Goal: Task Accomplishment & Management: Complete application form

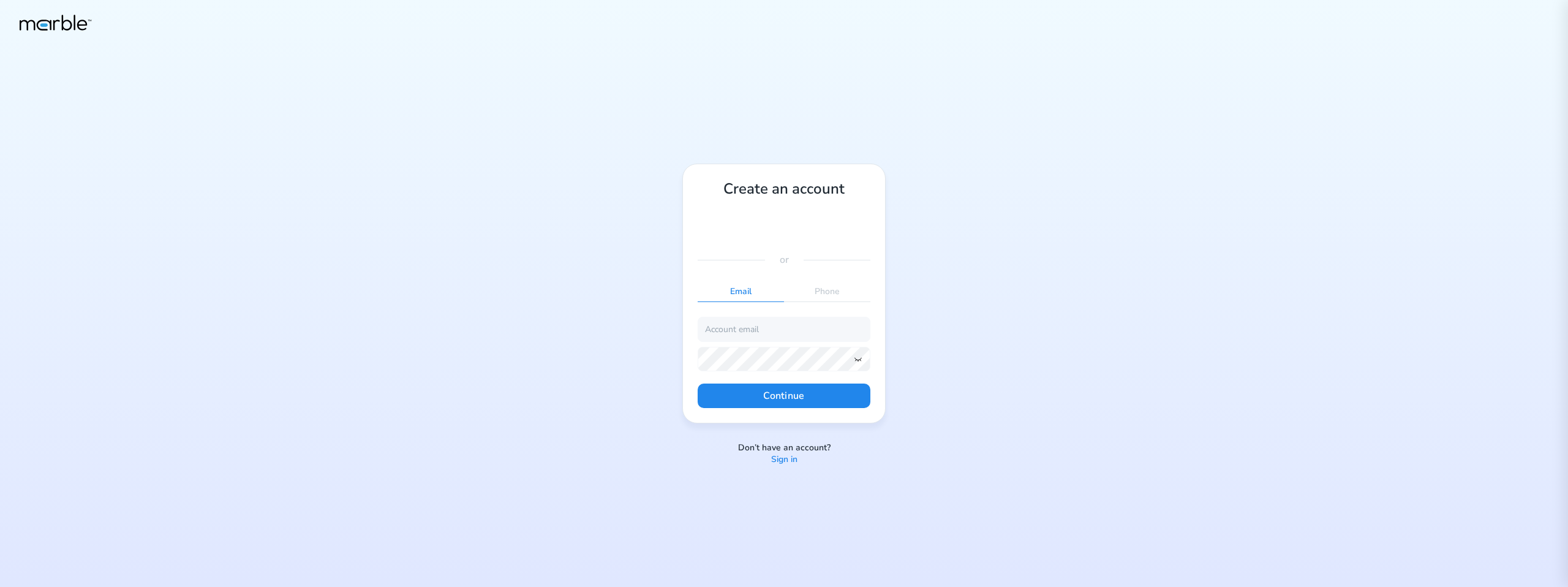
click at [788, 455] on p "Sign in" at bounding box center [784, 459] width 27 height 12
click at [780, 463] on p "Sign up" at bounding box center [784, 466] width 30 height 12
click at [744, 337] on input "email" at bounding box center [784, 329] width 173 height 24
type input "[EMAIL_ADDRESS][DOMAIN_NAME]"
click at [863, 358] on icon at bounding box center [858, 358] width 10 height 10
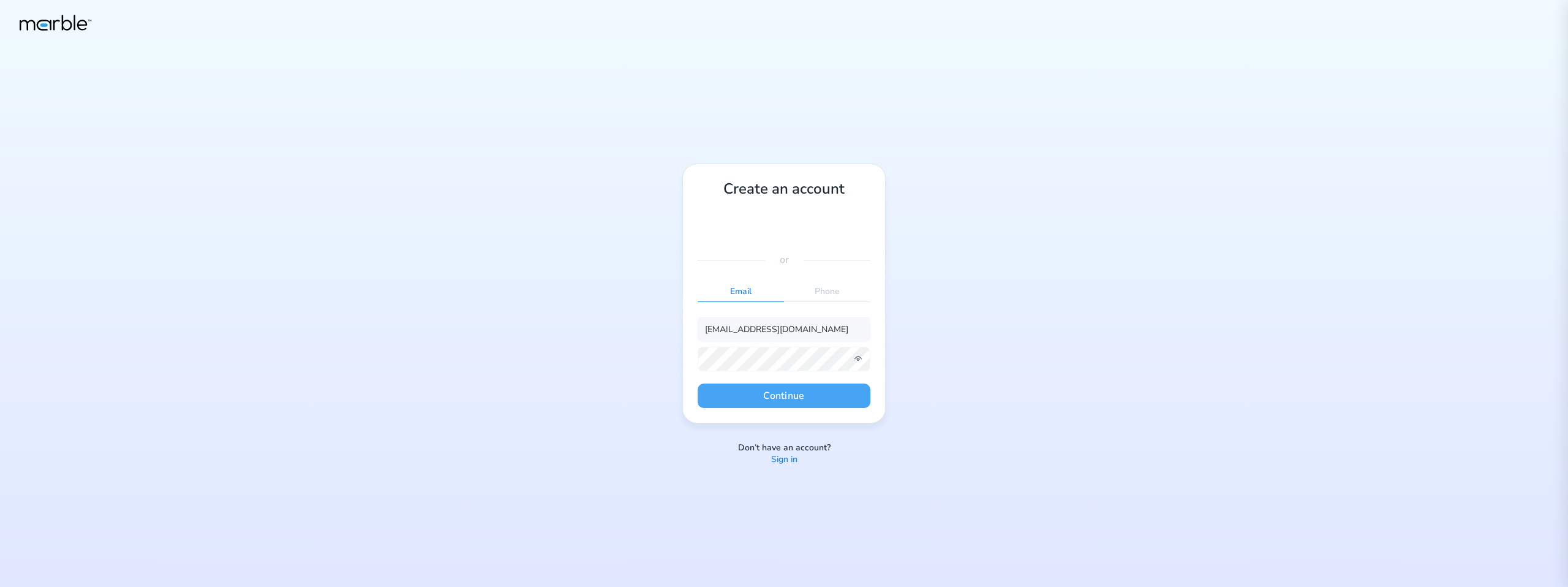
click at [840, 394] on button "Continue" at bounding box center [784, 395] width 173 height 24
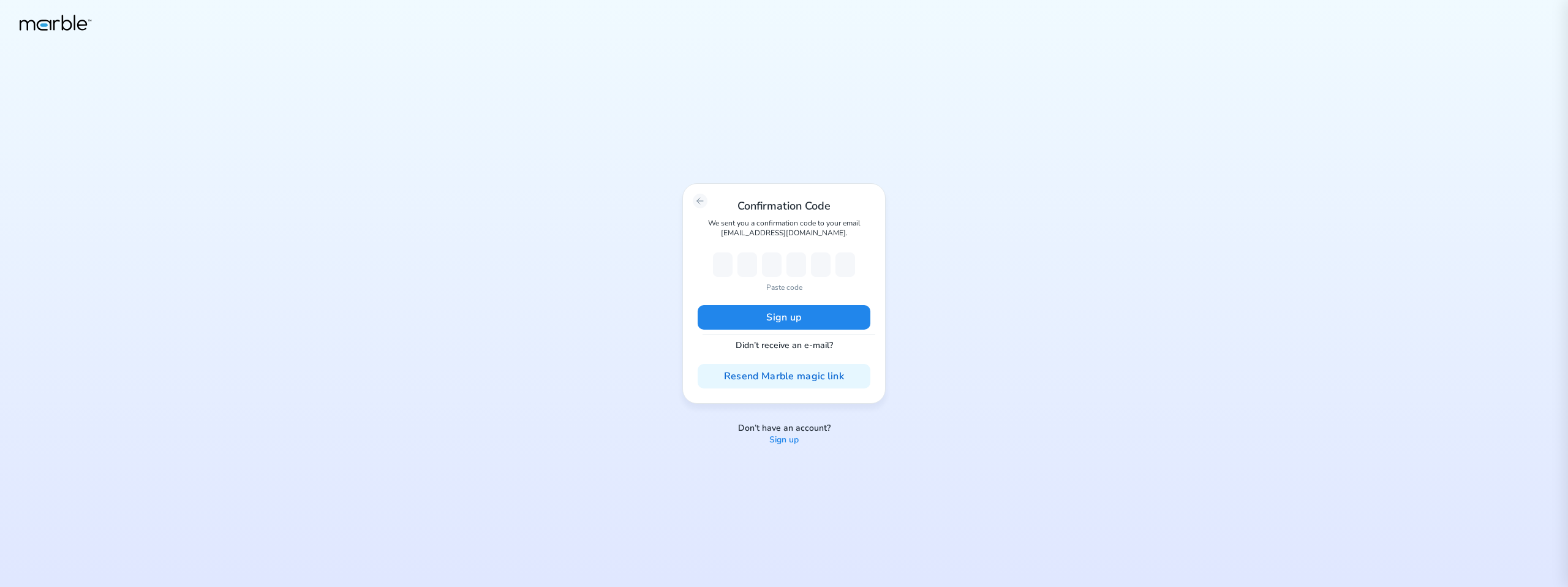
click at [791, 283] on p "Paste code" at bounding box center [784, 287] width 36 height 11
type input "7"
type input "6"
type input "1"
type input "0"
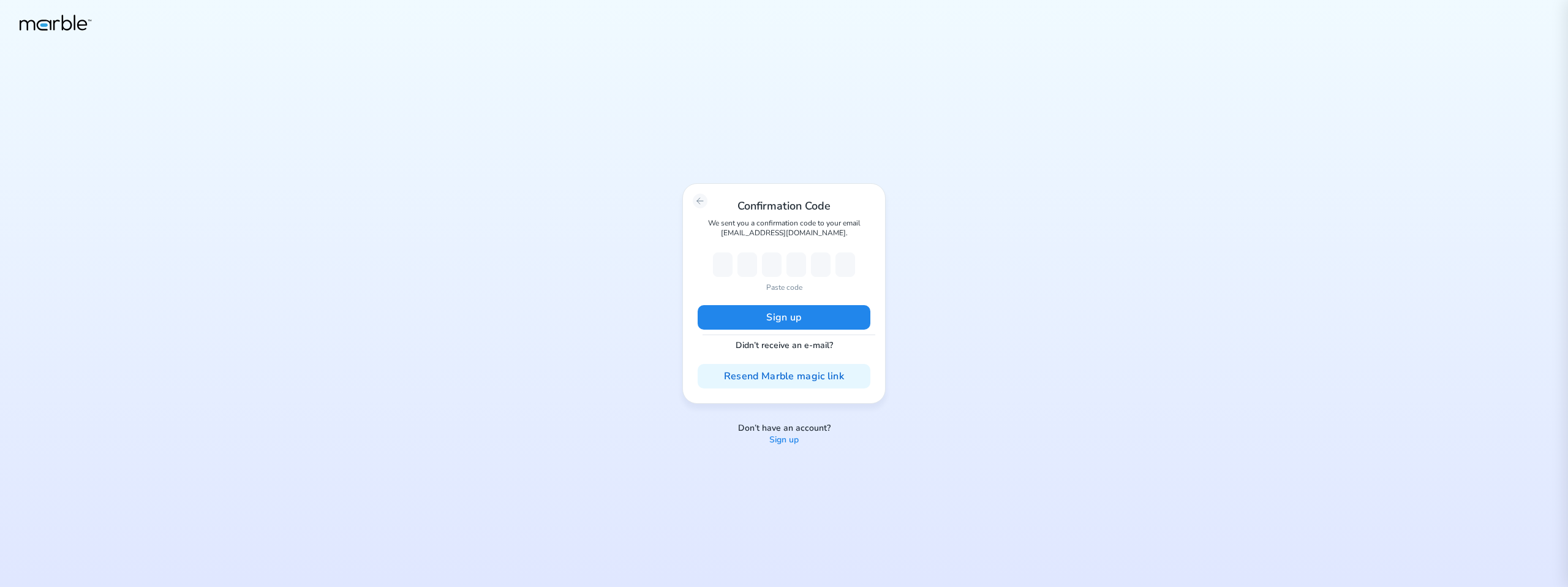
type input "6"
type input "3"
click at [777, 318] on button "Sign up" at bounding box center [784, 317] width 173 height 24
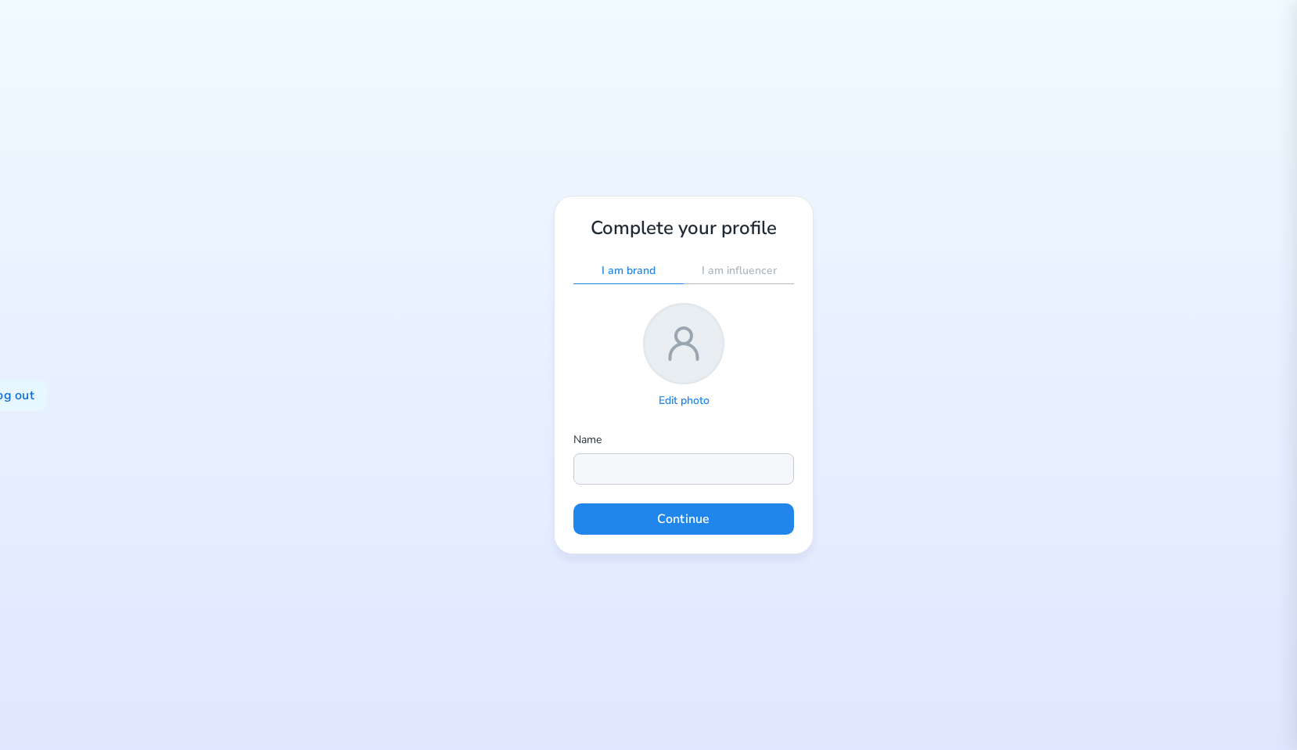
click at [645, 460] on input "text" at bounding box center [684, 468] width 221 height 31
click at [910, 381] on div "Log out Complete your profile I am brand I am influencer Edit photo Name Contin…" at bounding box center [648, 375] width 1297 height 750
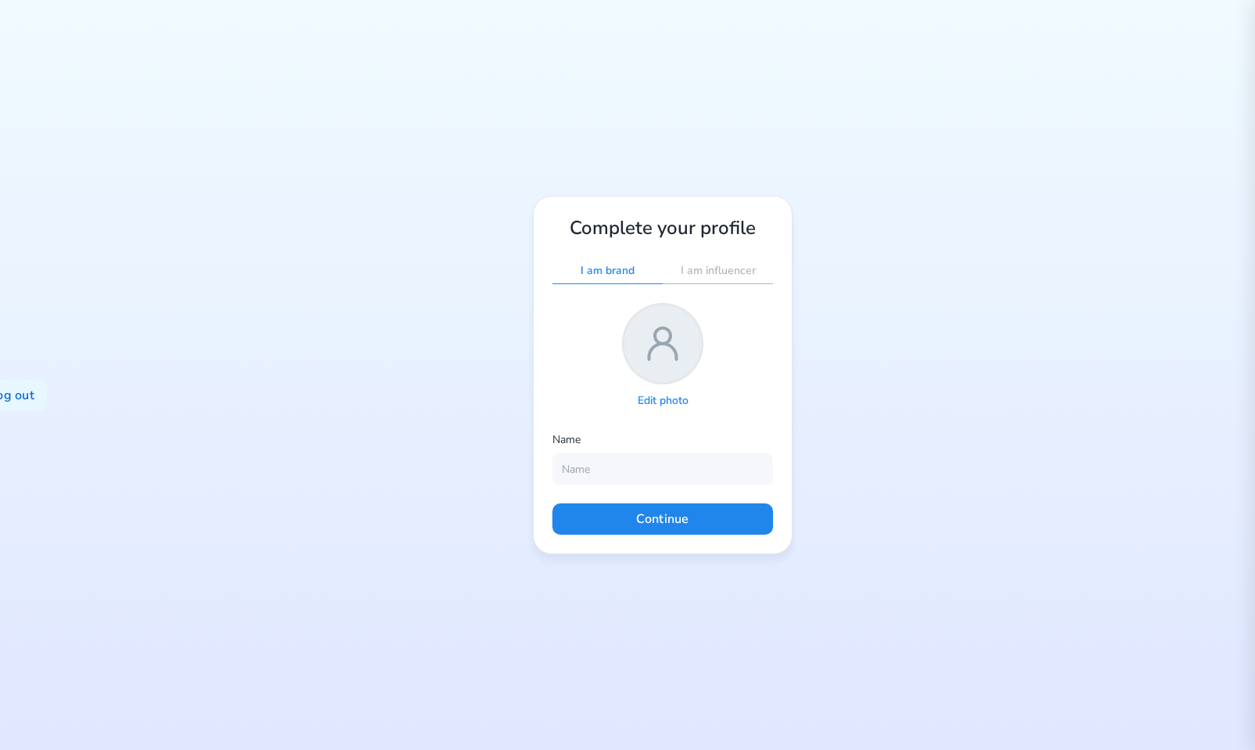
click at [679, 405] on p "Edit photo" at bounding box center [663, 401] width 51 height 15
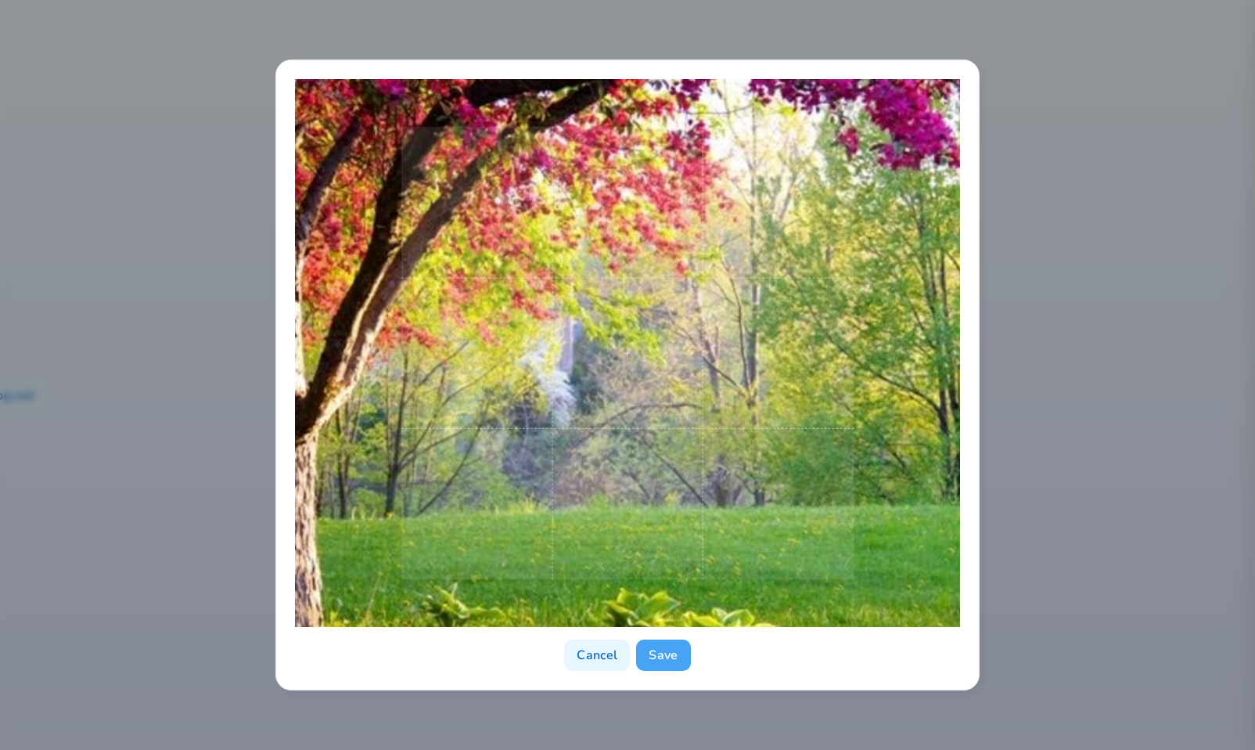
click at [661, 656] on button "Save" at bounding box center [663, 654] width 54 height 31
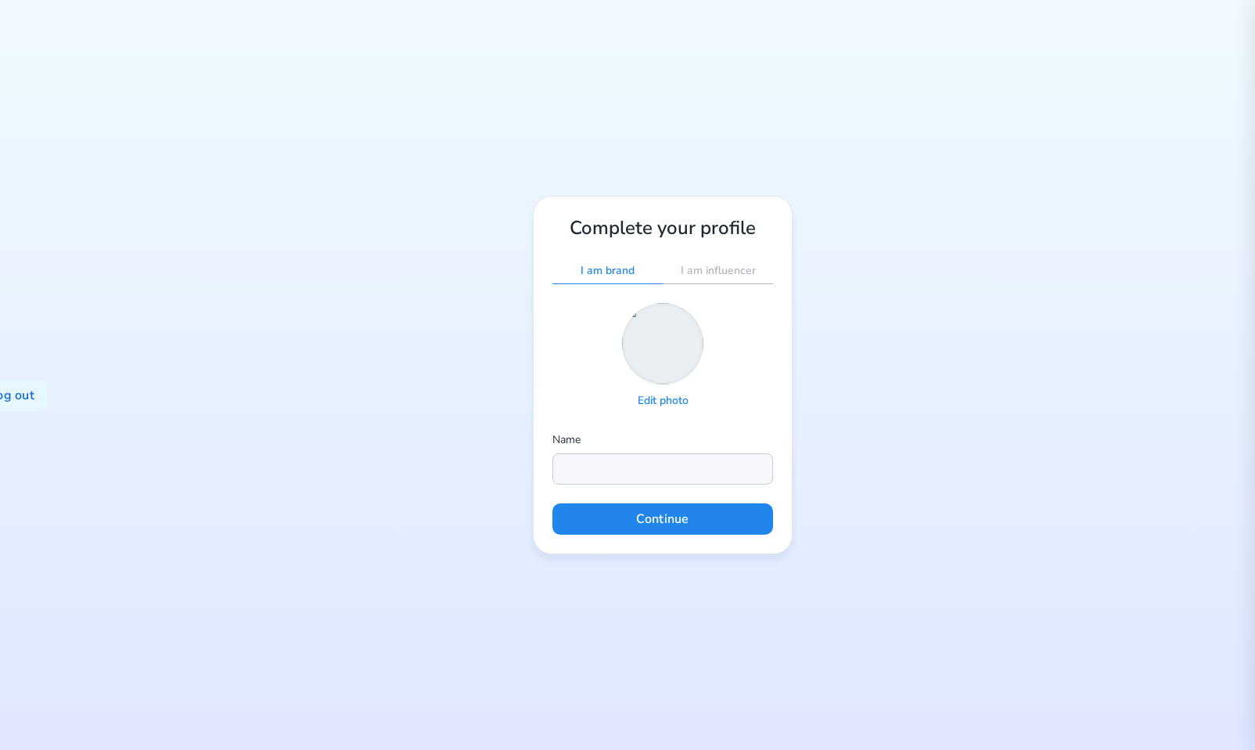
click at [616, 469] on input "text" at bounding box center [662, 468] width 221 height 31
type input "[PERSON_NAME]"
click at [696, 520] on button "Continue" at bounding box center [662, 518] width 221 height 31
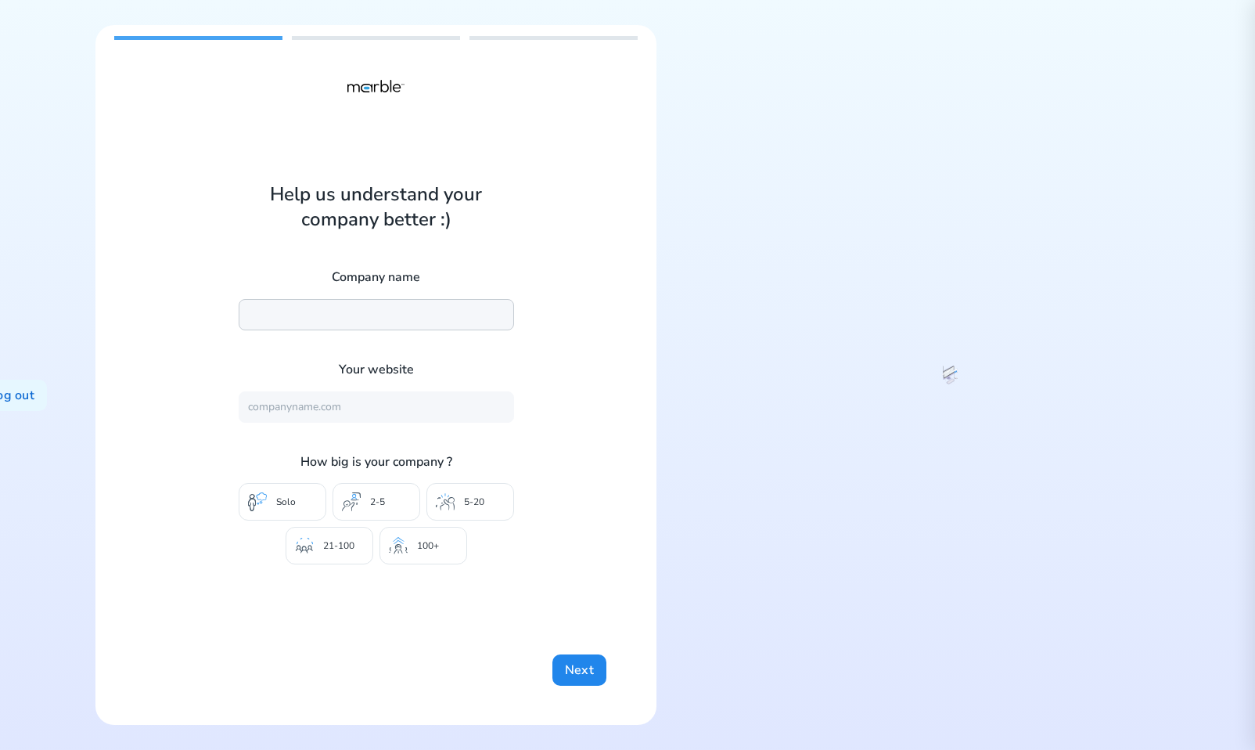
click at [349, 309] on input "text" at bounding box center [376, 314] width 275 height 31
type input "Marble"
click at [333, 405] on input "text" at bounding box center [376, 406] width 275 height 31
type input "[URL][DOMAIN_NAME]"
click at [564, 658] on button "Next" at bounding box center [579, 669] width 54 height 31
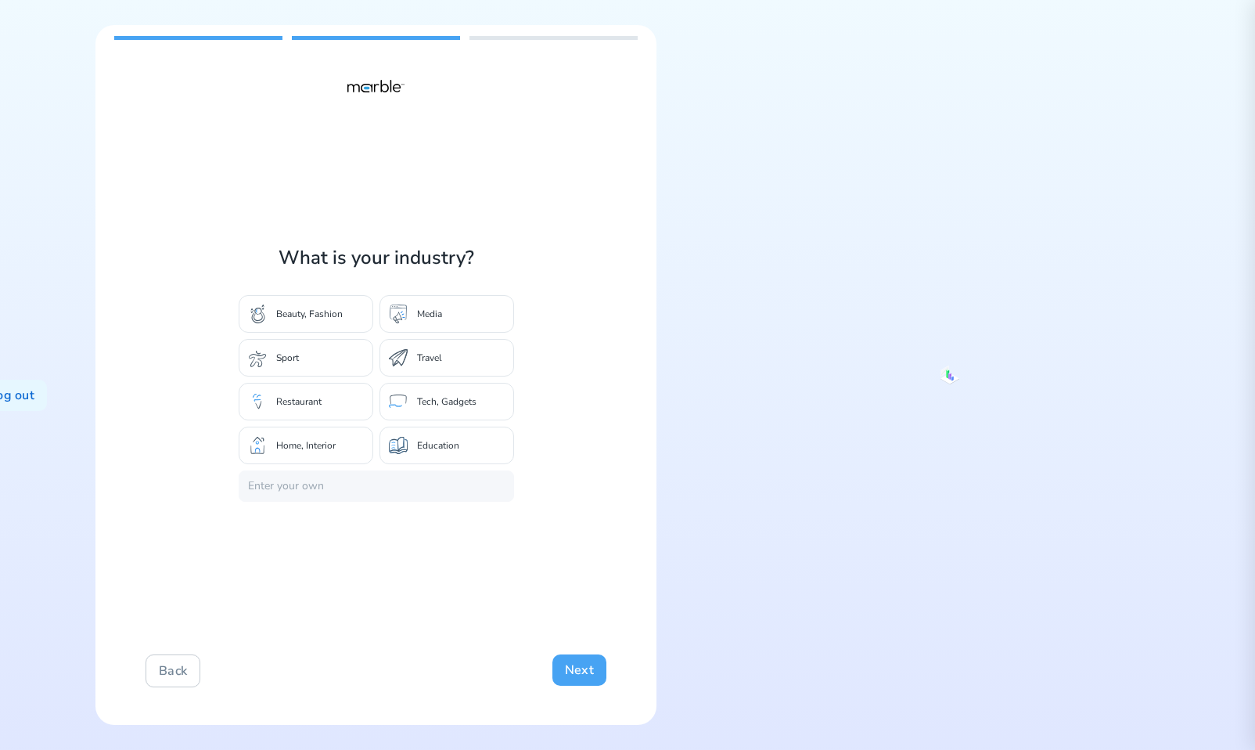
click at [581, 664] on button "Next" at bounding box center [579, 669] width 54 height 31
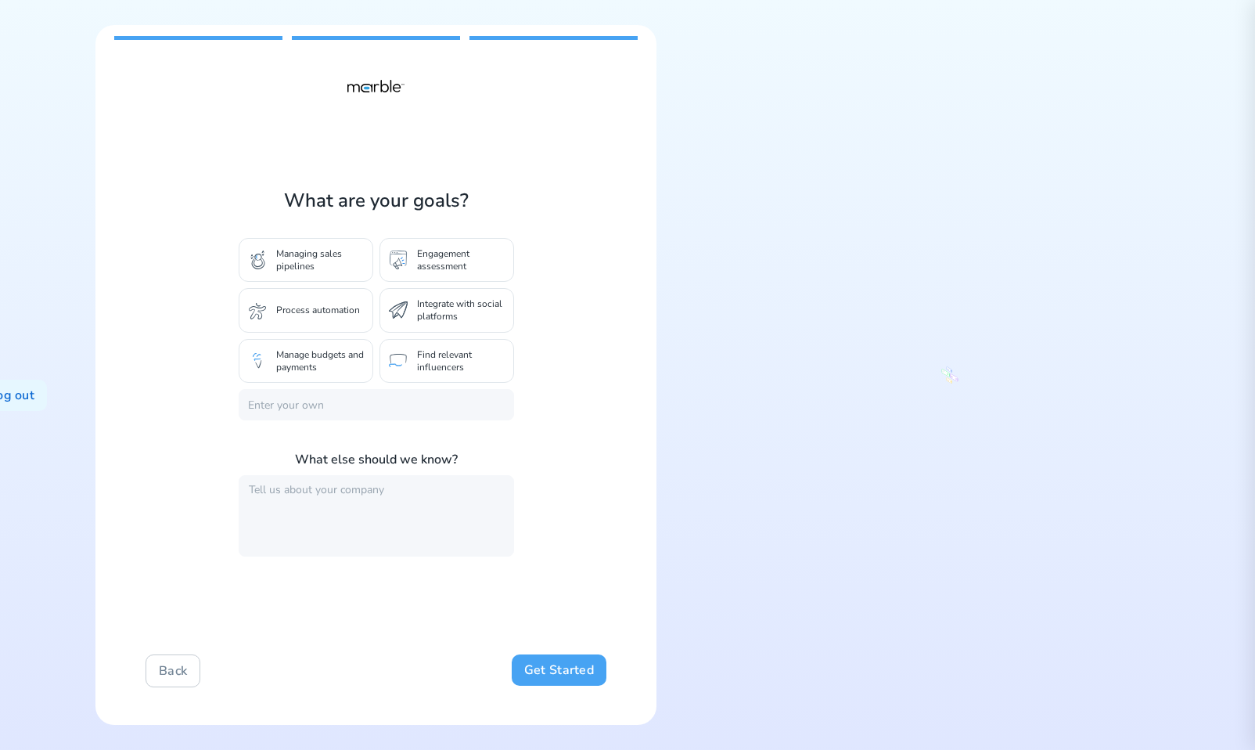
click at [581, 668] on button "Get Started" at bounding box center [559, 669] width 95 height 31
